Goal: Information Seeking & Learning: Learn about a topic

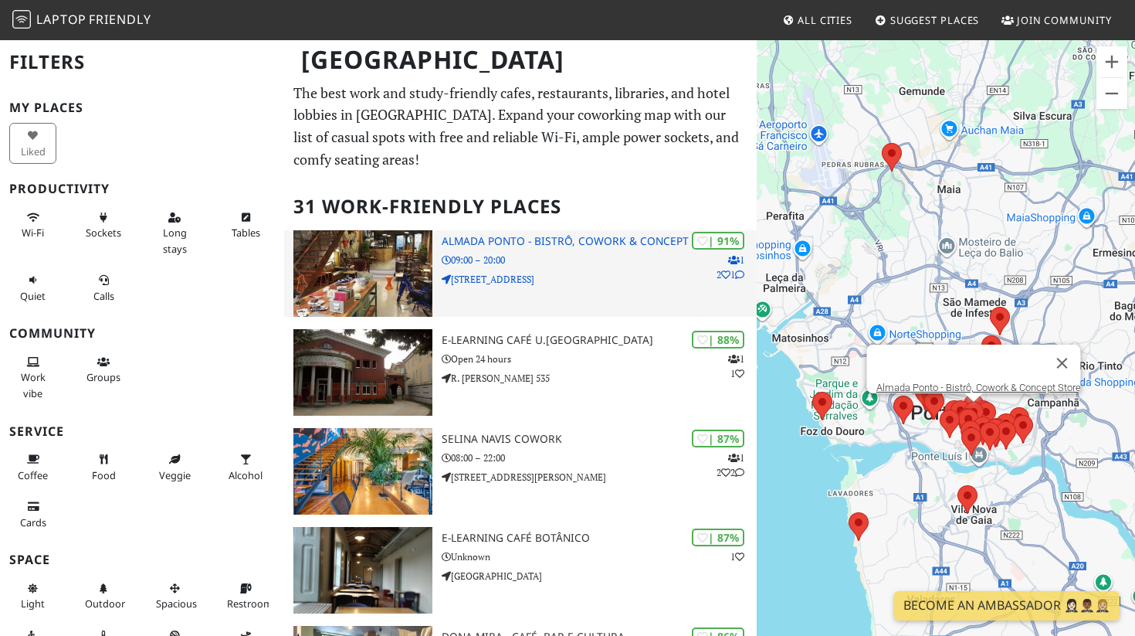
click at [583, 239] on h3 "Almada Ponto - Bistrô, Cowork & Concept Store" at bounding box center [599, 241] width 315 height 13
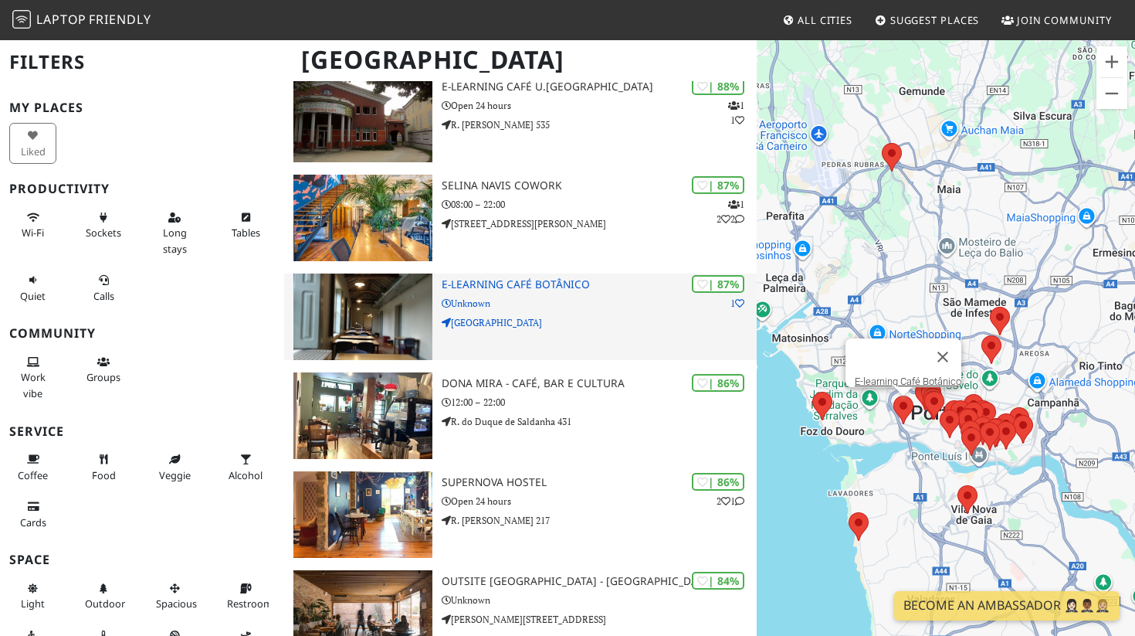
scroll to position [279, 0]
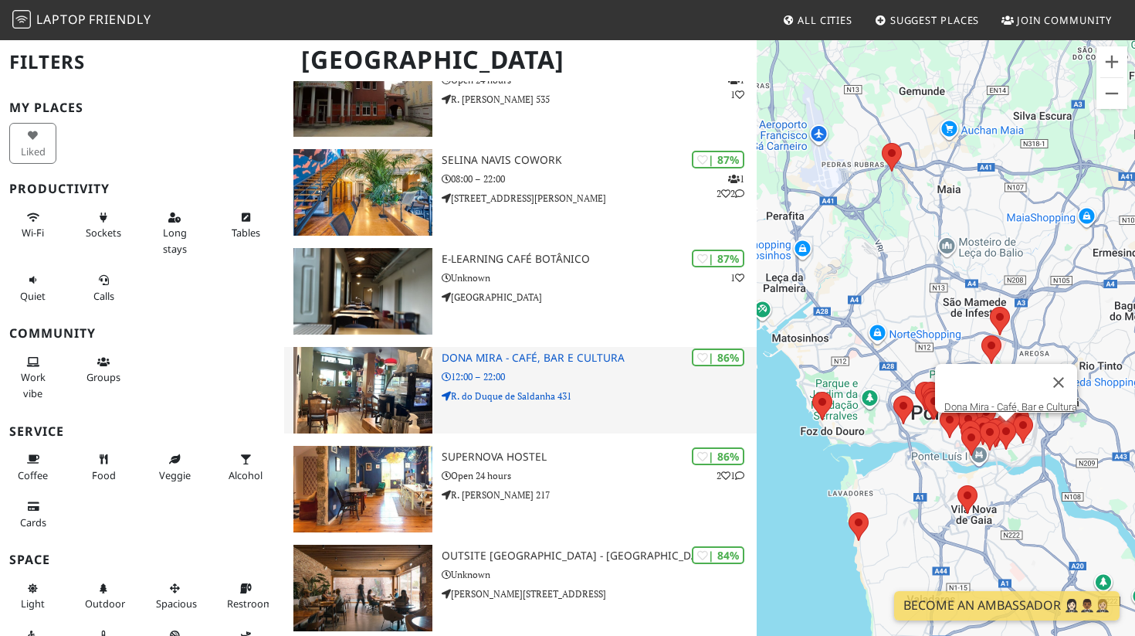
click at [538, 352] on h3 "Dona Mira - Café, Bar e Cultura" at bounding box center [599, 357] width 315 height 13
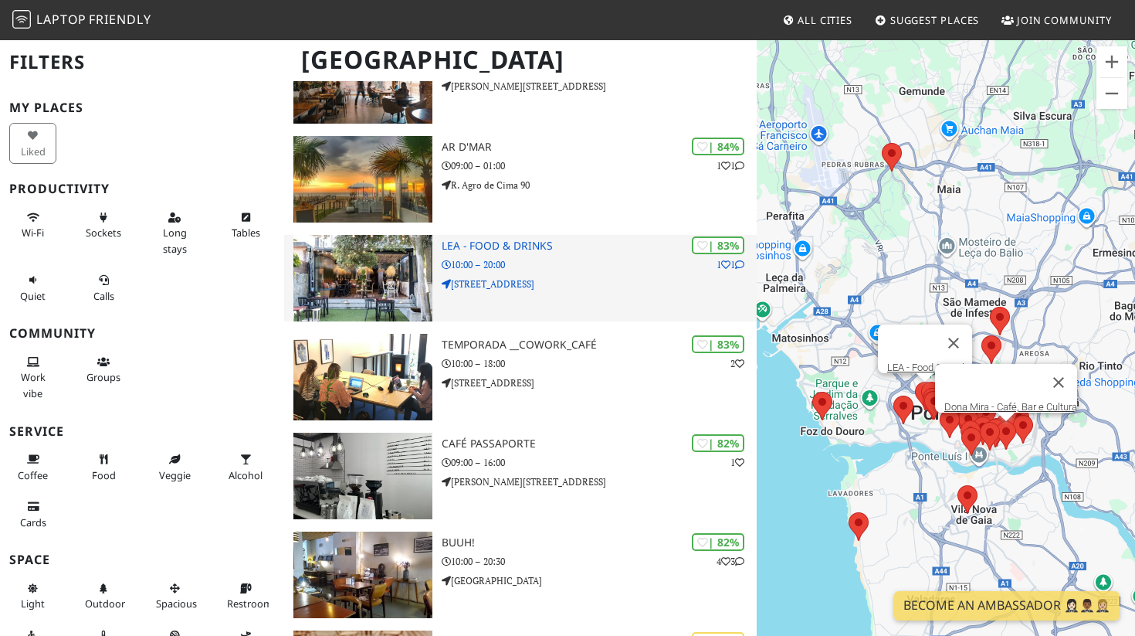
scroll to position [787, 0]
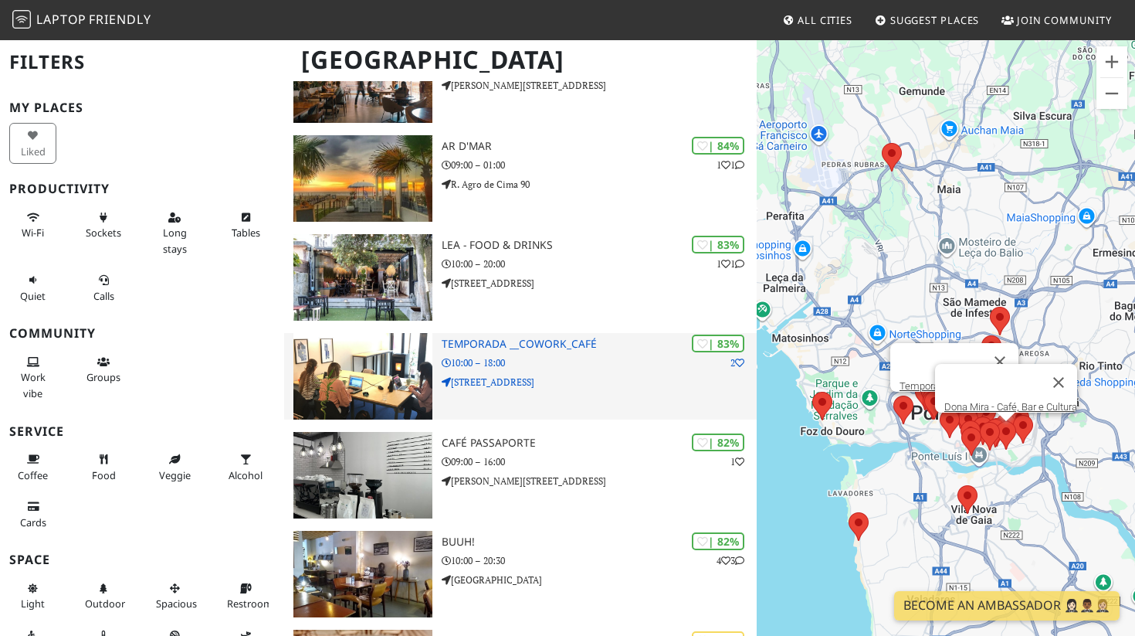
click at [515, 341] on h3 "Temporada __Cowork_Café" at bounding box center [599, 343] width 315 height 13
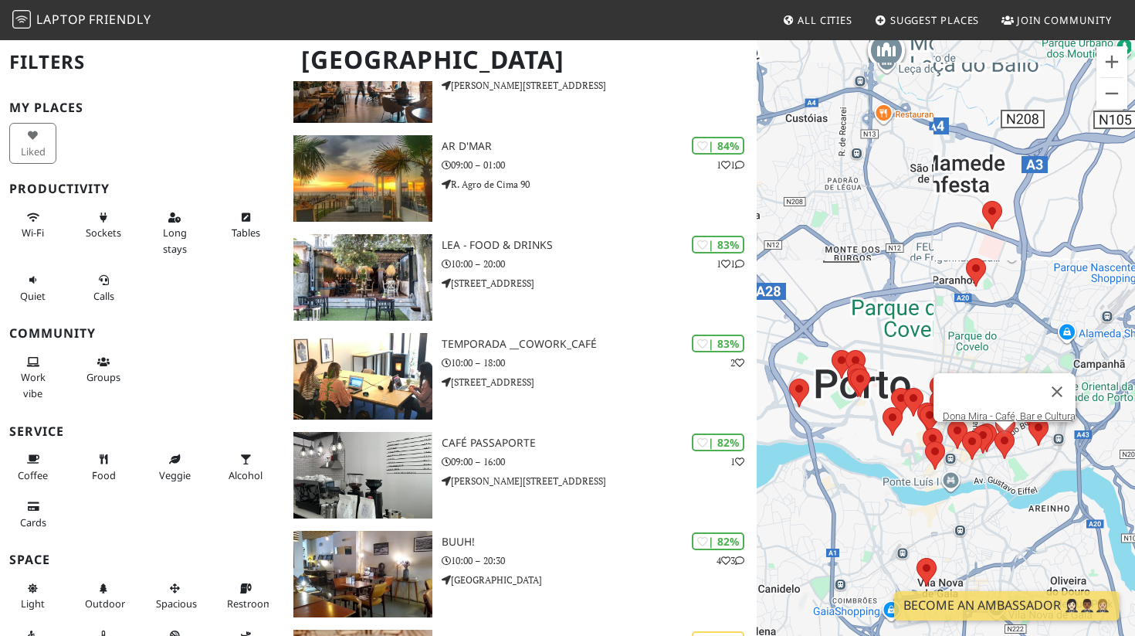
click at [1072, 381] on button "Fechar" at bounding box center [1057, 391] width 37 height 37
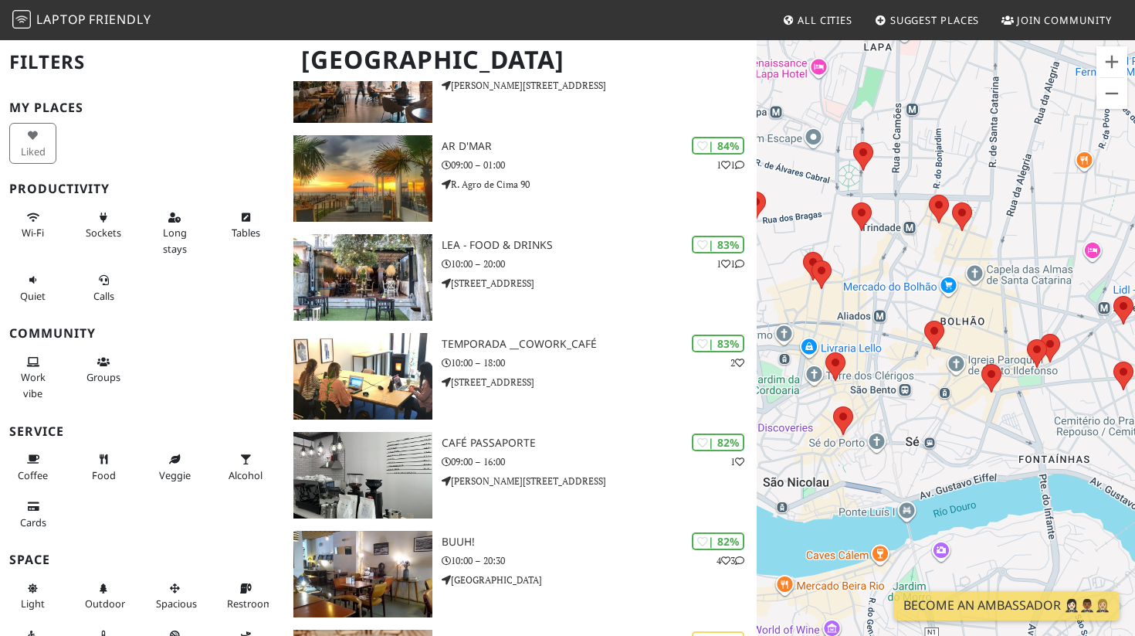
drag, startPoint x: 917, startPoint y: 421, endPoint x: 1028, endPoint y: 267, distance: 189.2
click at [1027, 266] on div at bounding box center [946, 357] width 378 height 636
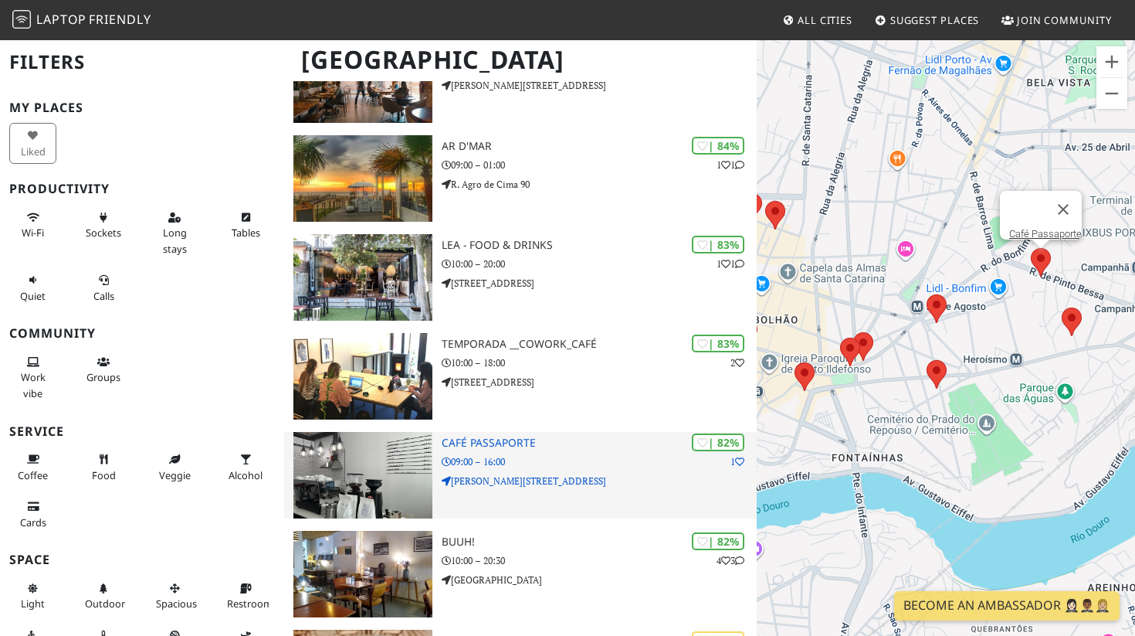
click at [501, 459] on p "09:00 – 16:00" at bounding box center [599, 461] width 315 height 15
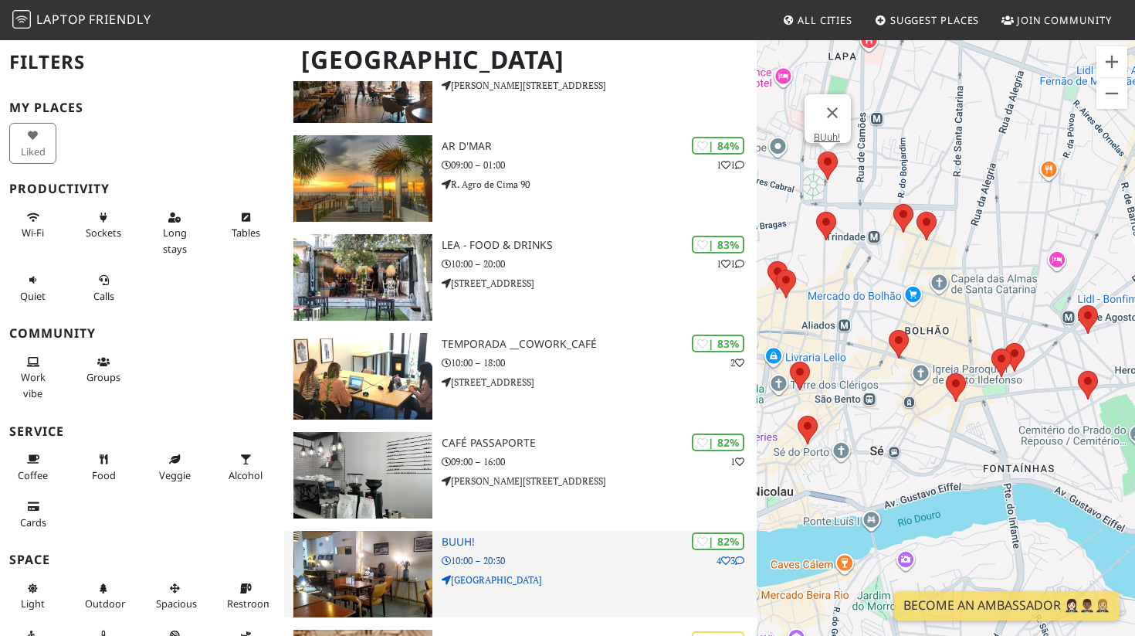
scroll to position [859, 0]
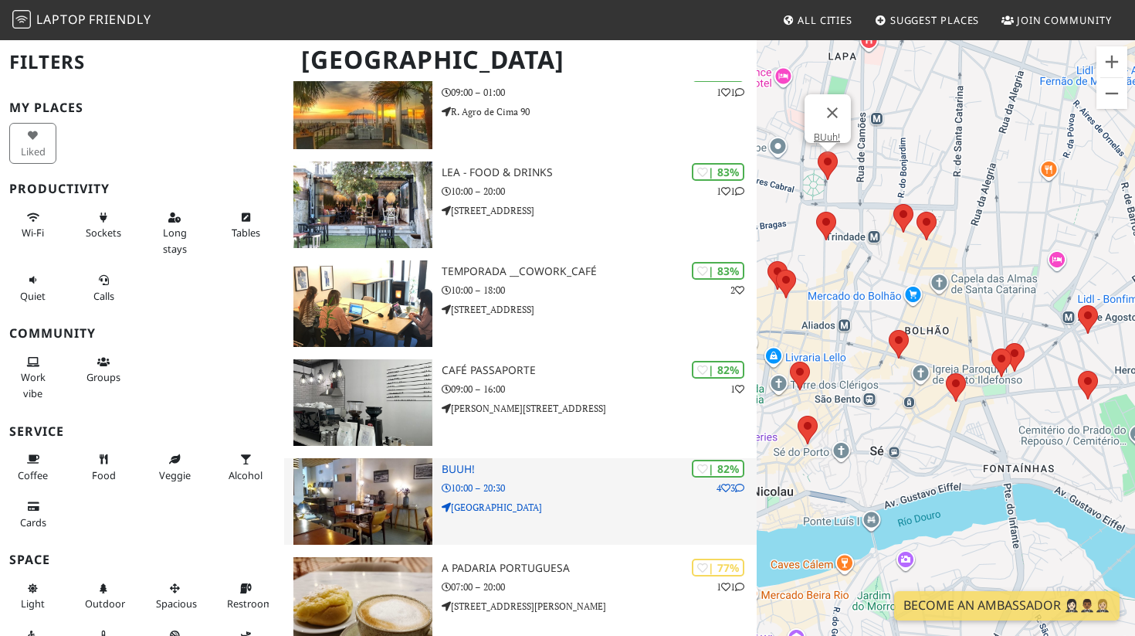
click at [500, 473] on div "| 82% 4 3 BUuh! 10:00 – 20:30 Praça da República 164" at bounding box center [599, 501] width 315 height 86
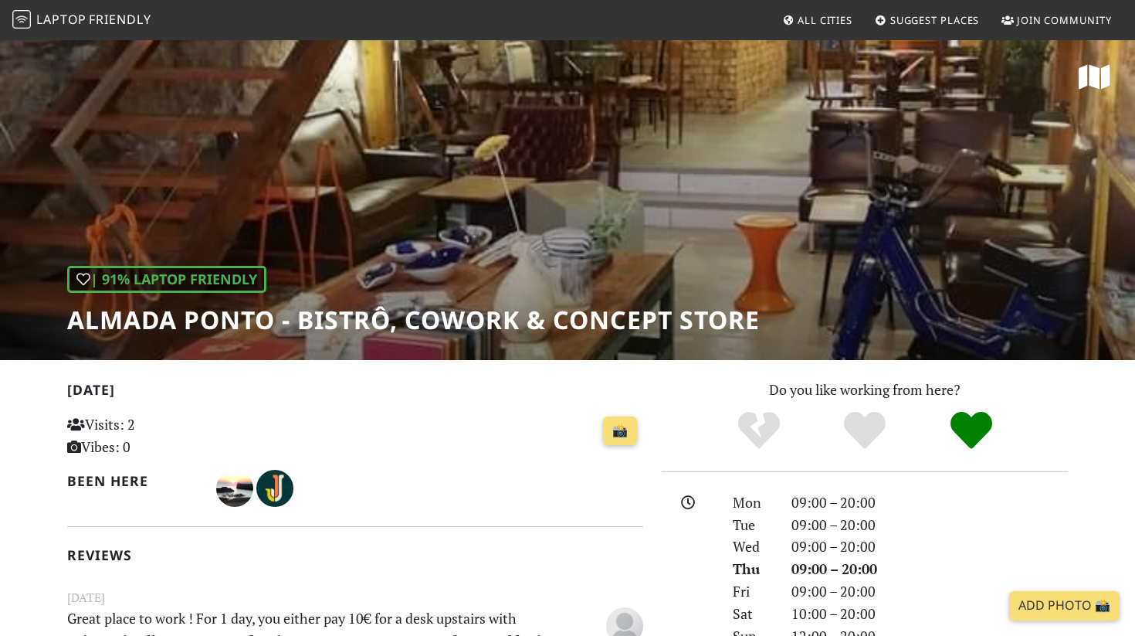
click at [1096, 261] on div "| 91% Laptop Friendly Almada Ponto - Bistrô, Cowork & Concept Store" at bounding box center [567, 199] width 1135 height 321
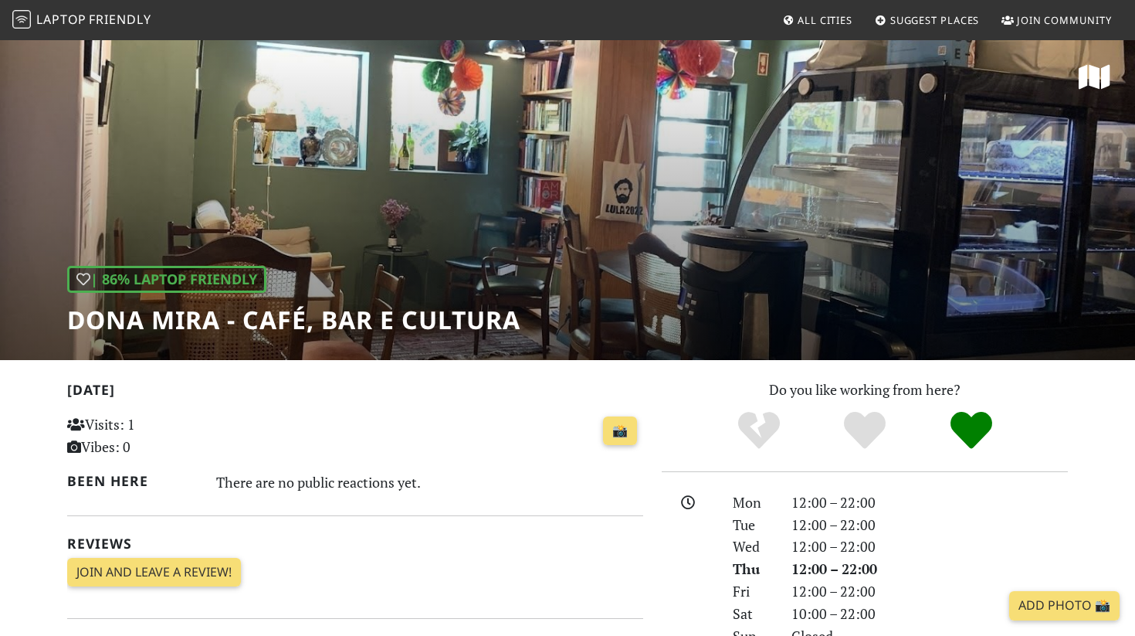
click at [564, 301] on div "| 86% Laptop Friendly Dona Mira - Café, Bar e Cultura" at bounding box center [567, 199] width 1135 height 321
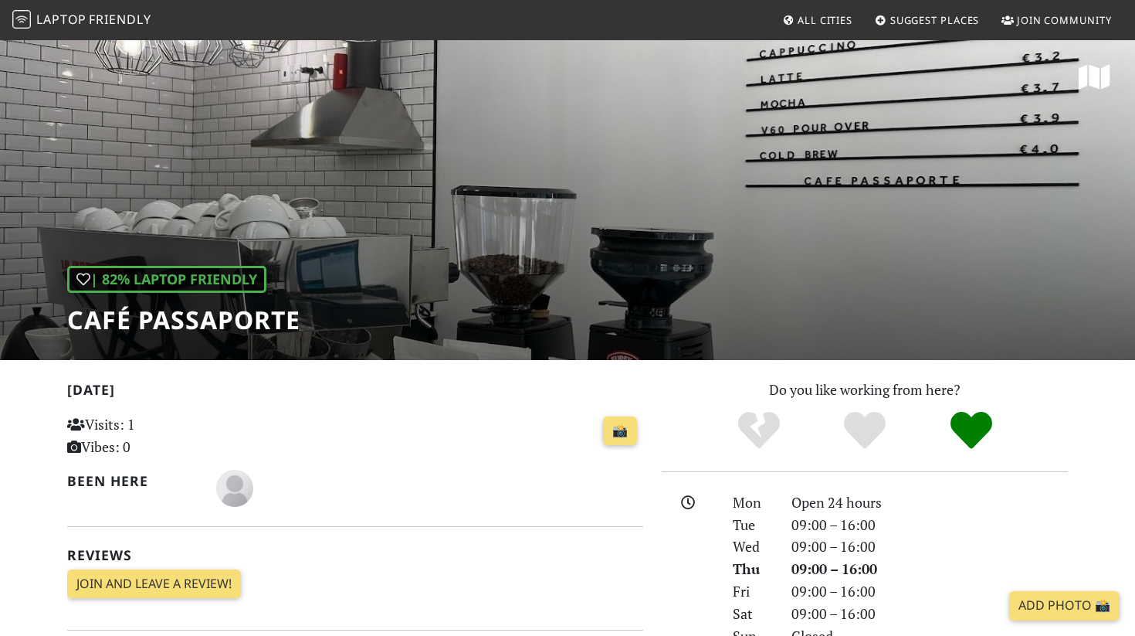
scroll to position [2, 0]
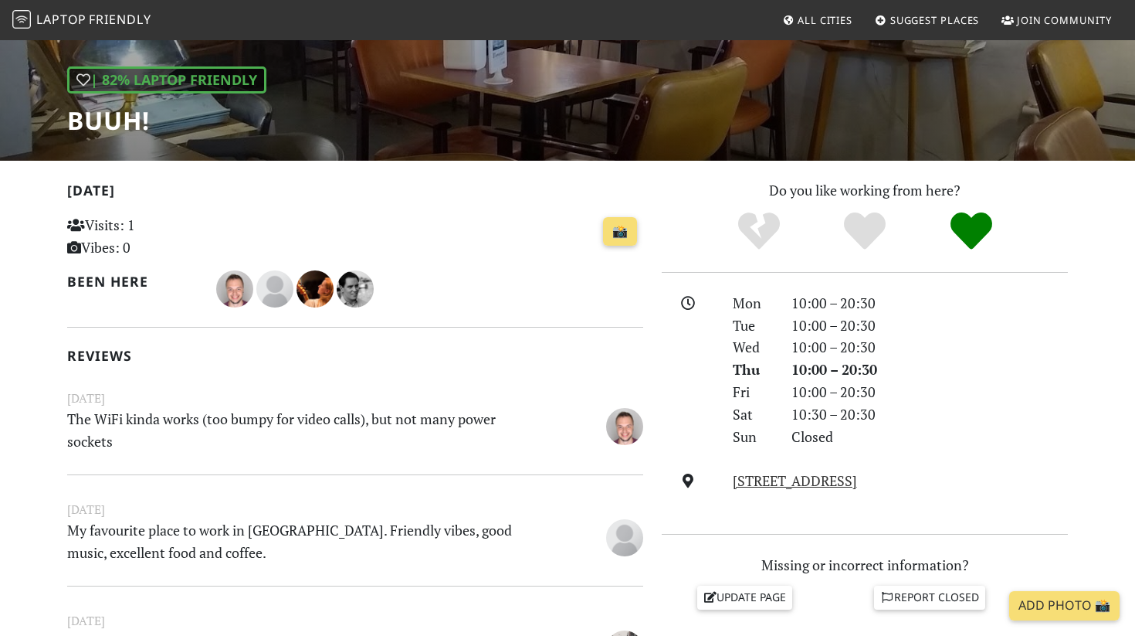
scroll to position [23, 0]
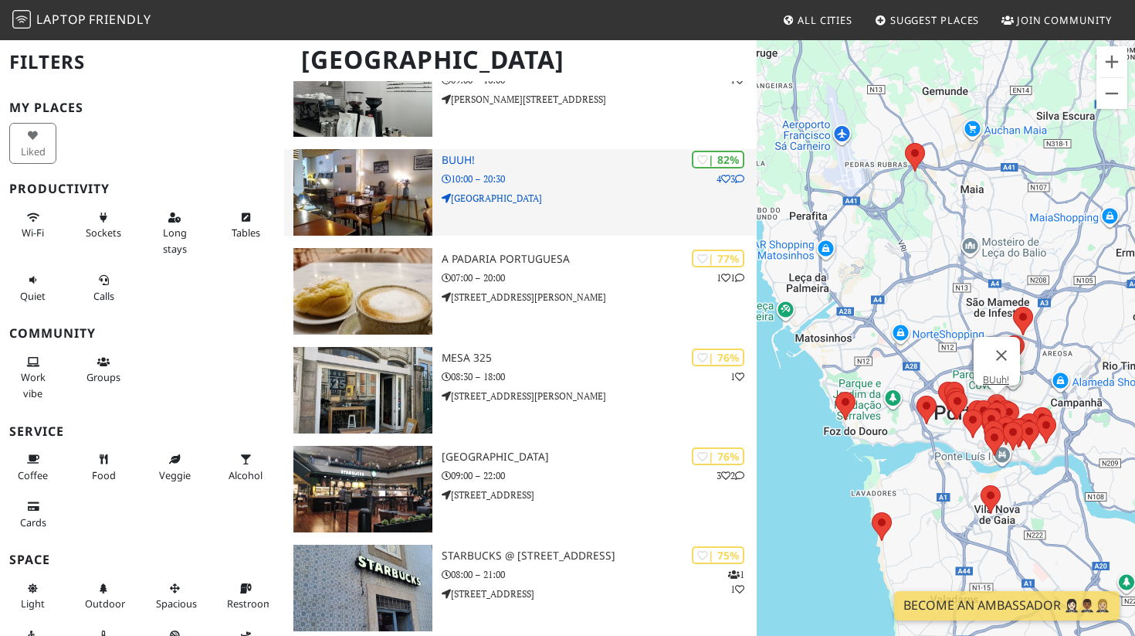
scroll to position [1169, 0]
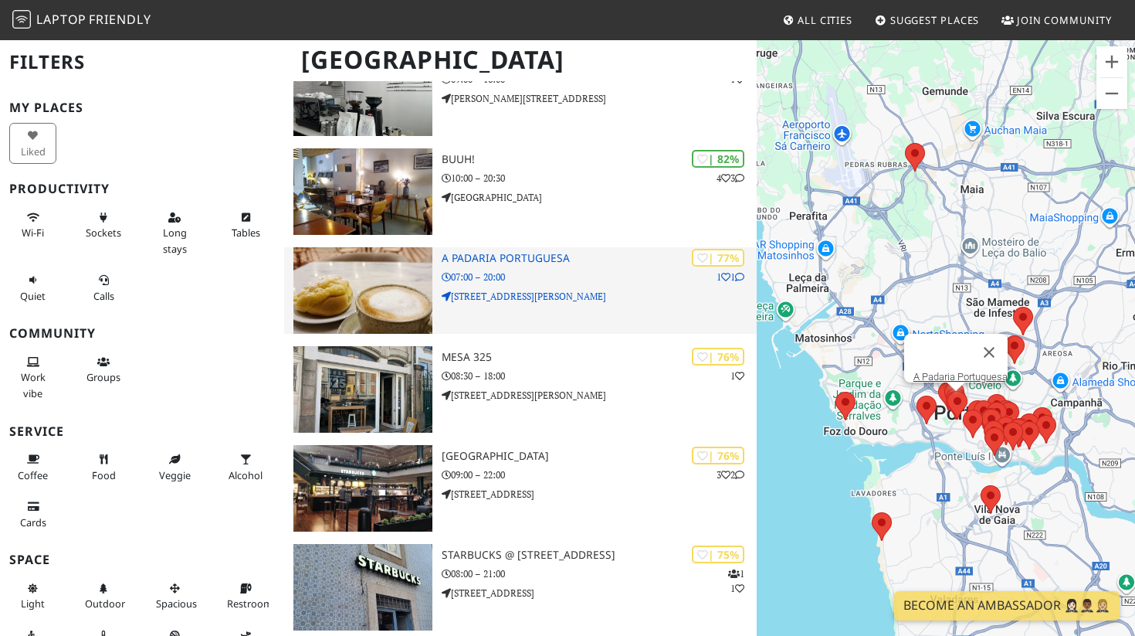
click at [530, 258] on h3 "A Padaria Portuguesa" at bounding box center [599, 258] width 315 height 13
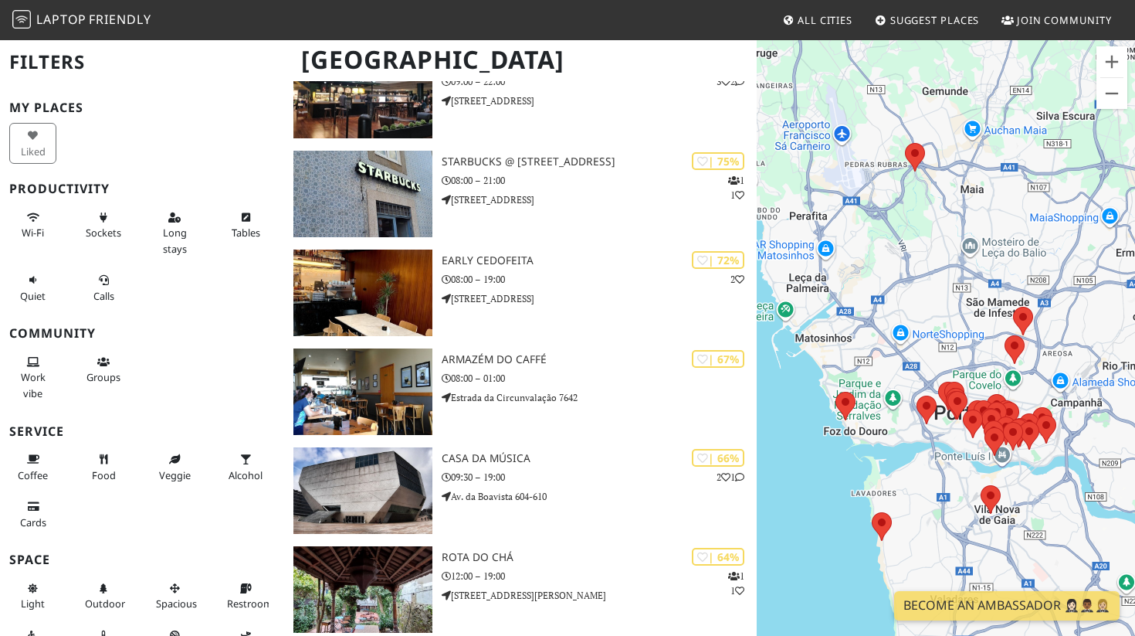
scroll to position [1564, 0]
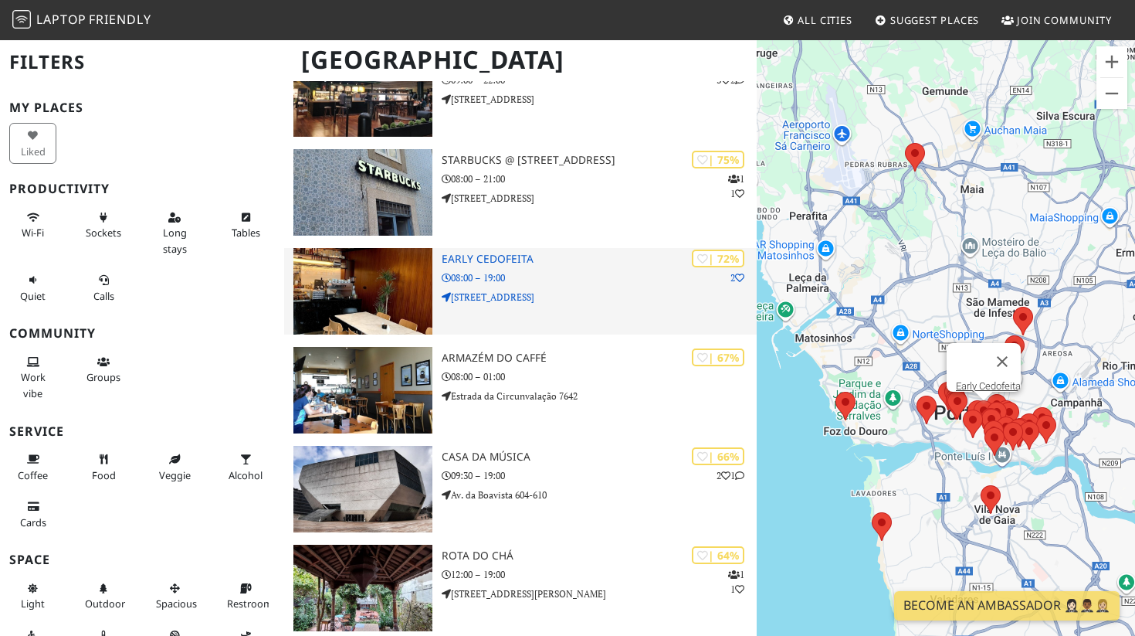
click at [510, 257] on h3 "Early Cedofeita" at bounding box center [599, 259] width 315 height 13
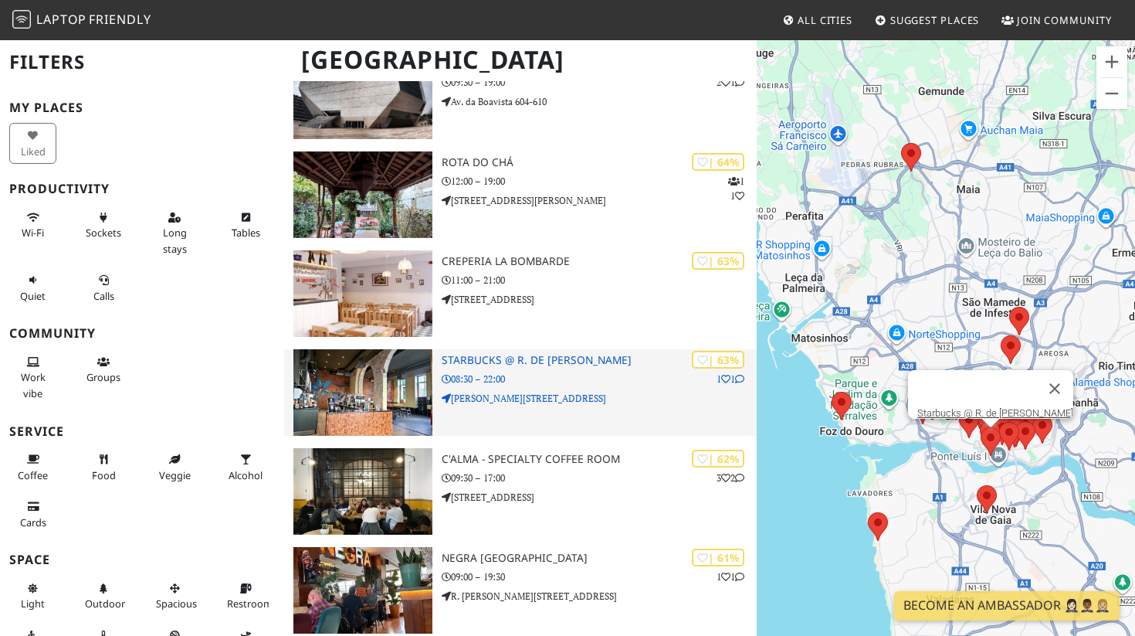
scroll to position [1959, 0]
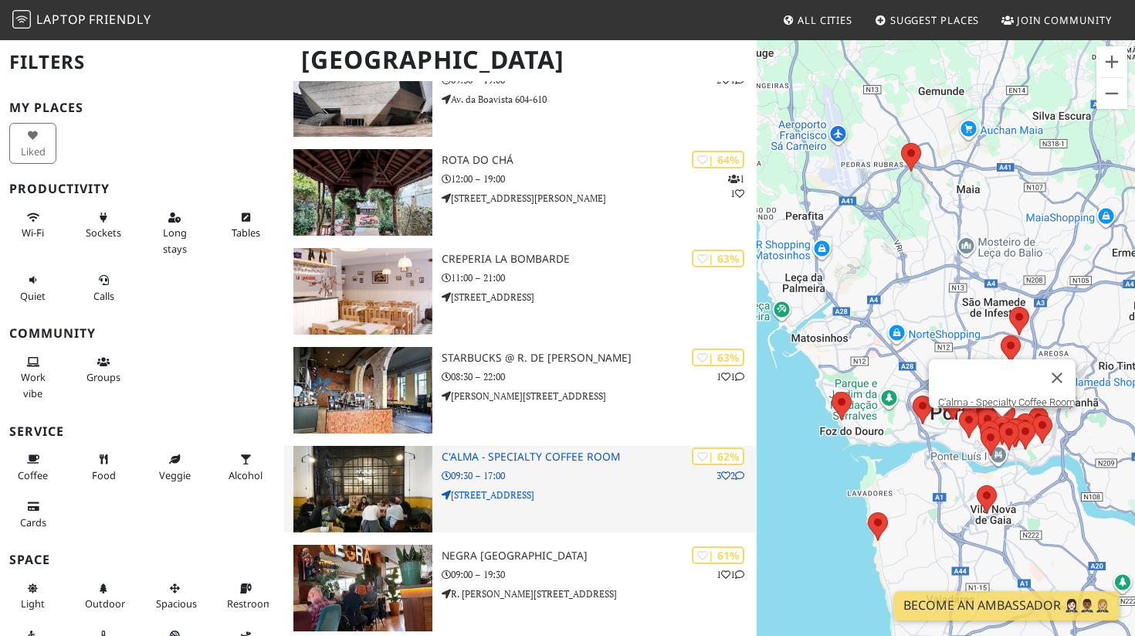
click at [407, 464] on img at bounding box center [362, 489] width 139 height 86
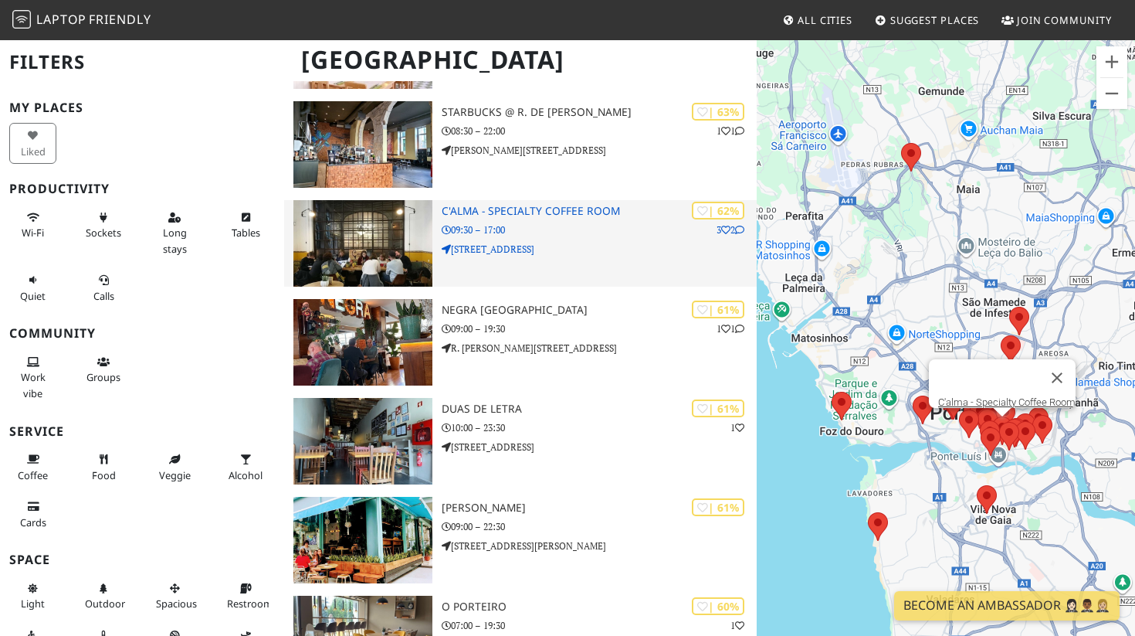
scroll to position [2207, 0]
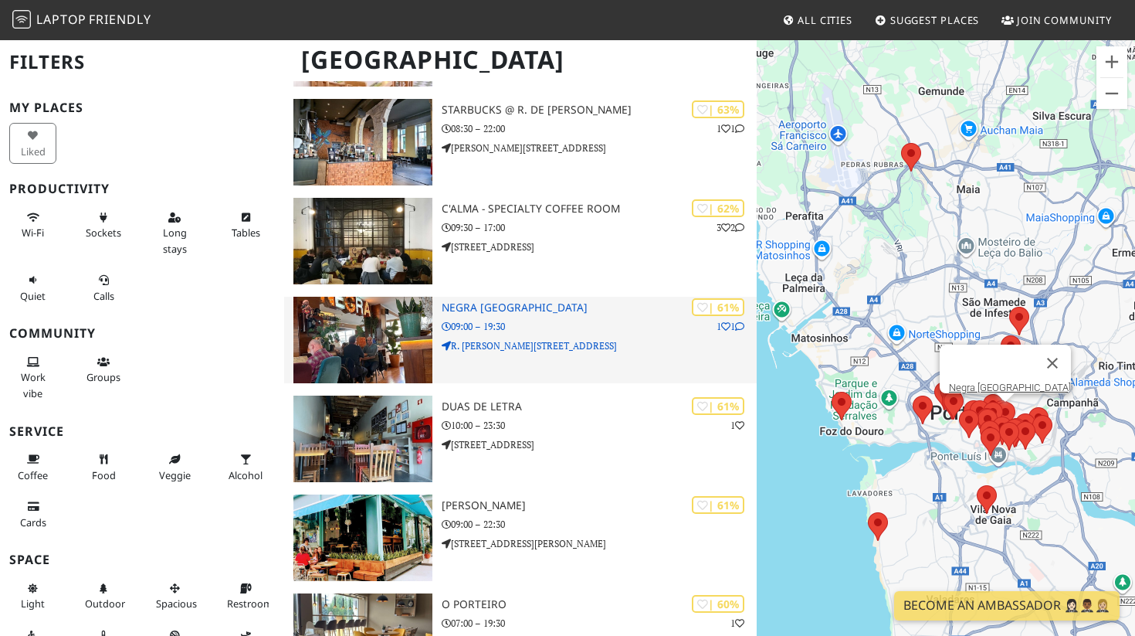
click at [476, 303] on h3 "Negra [GEOGRAPHIC_DATA]" at bounding box center [599, 307] width 315 height 13
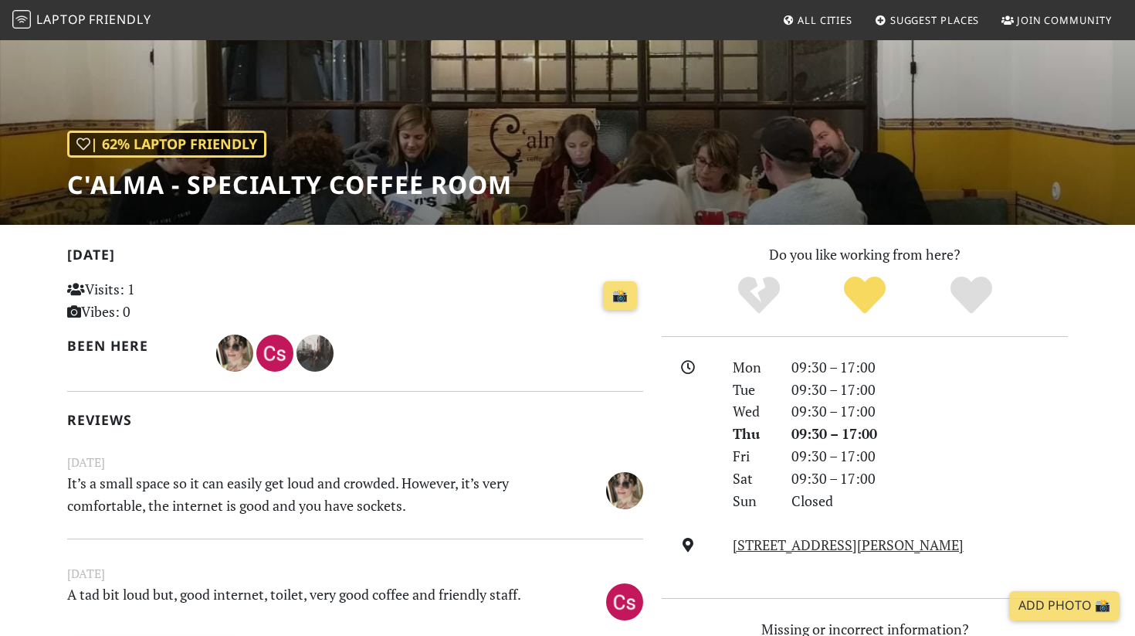
scroll to position [150, 0]
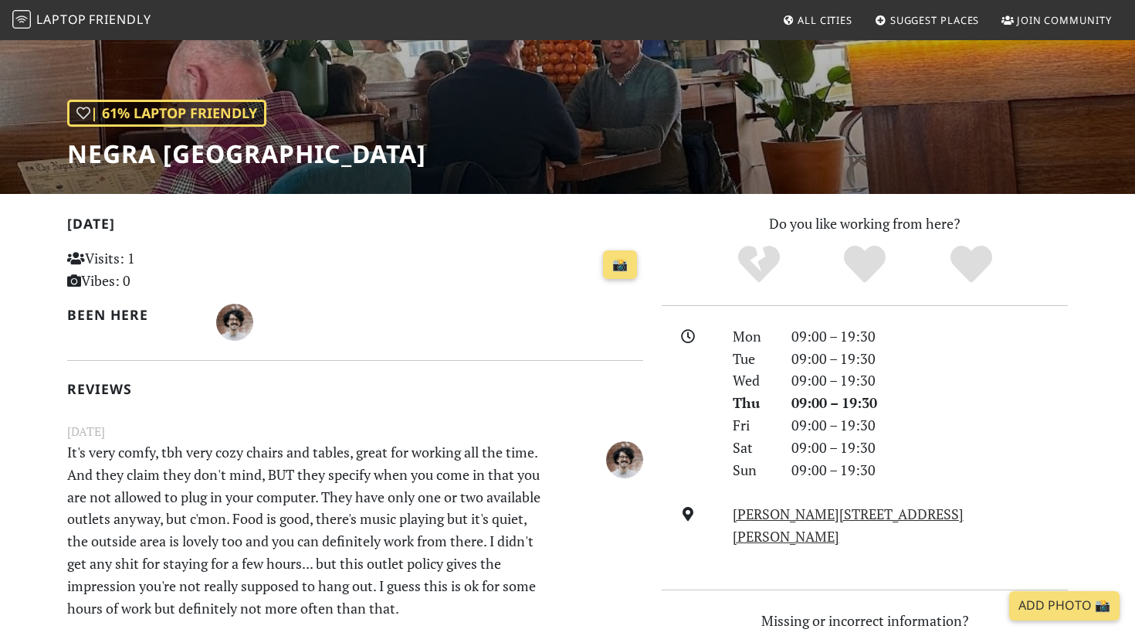
scroll to position [104, 0]
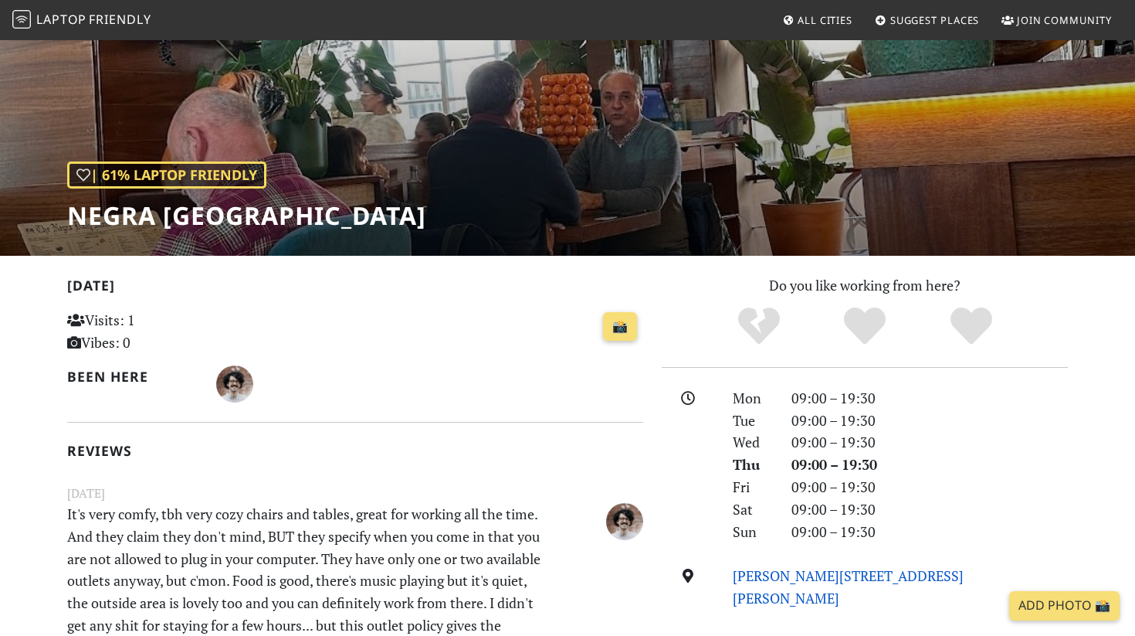
click at [827, 574] on link "[PERSON_NAME][STREET_ADDRESS][PERSON_NAME]" at bounding box center [848, 586] width 231 height 41
